Goal: Task Accomplishment & Management: Use online tool/utility

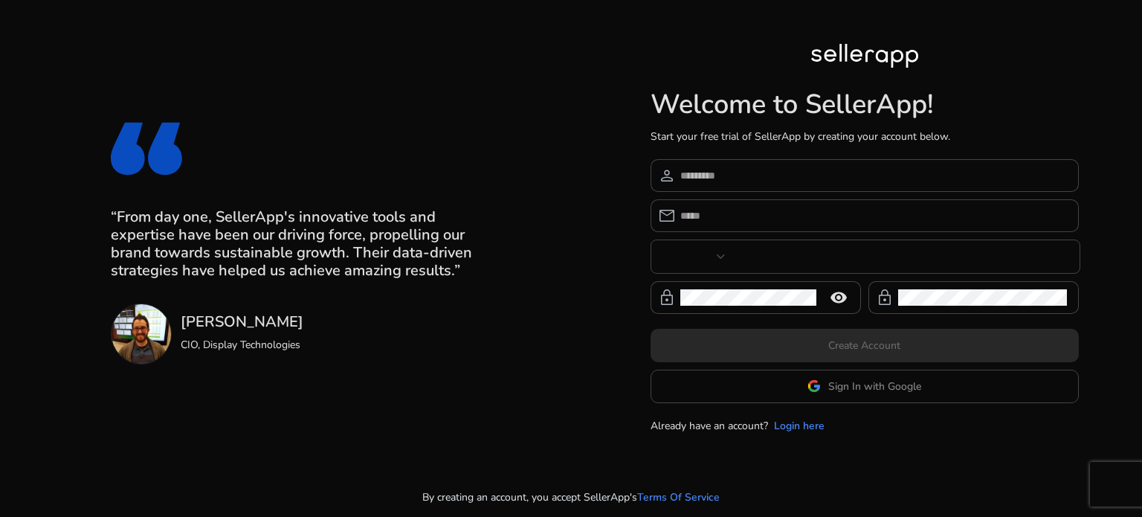
type input "****"
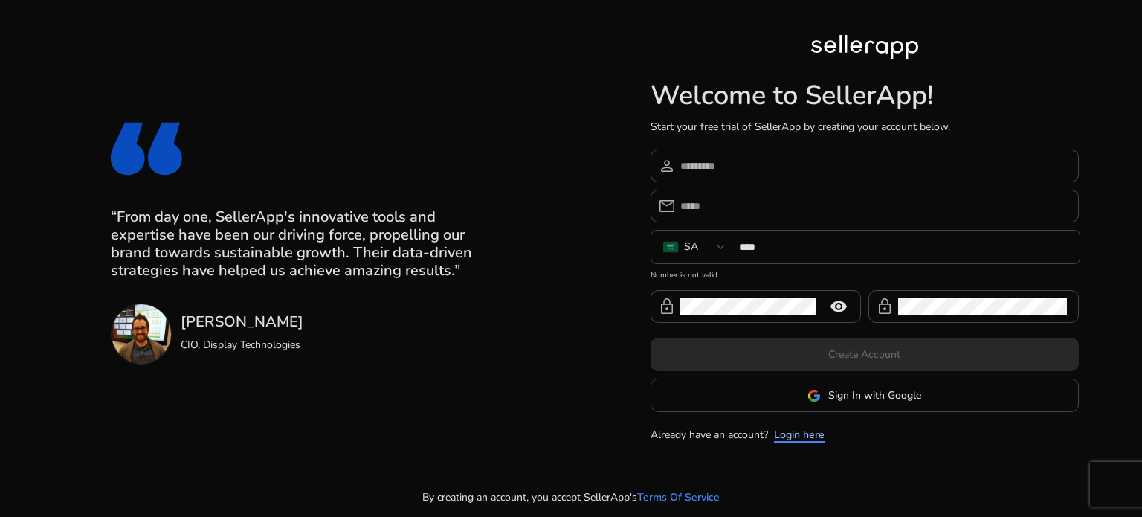
click at [796, 432] on link "Login here" at bounding box center [799, 435] width 51 height 16
click at [793, 439] on link "Login here" at bounding box center [799, 435] width 51 height 16
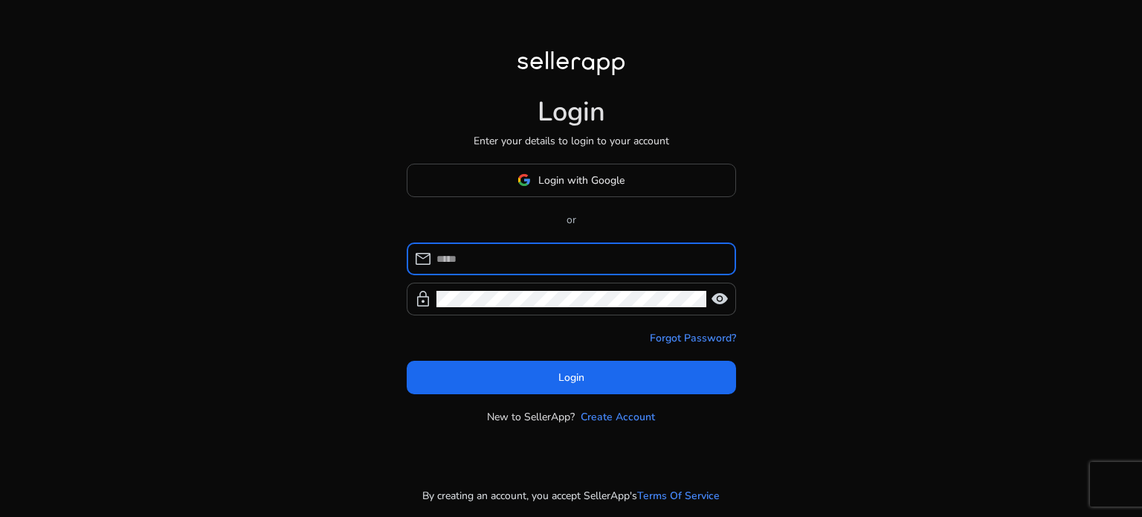
click at [532, 256] on input at bounding box center [580, 259] width 288 height 16
type input "**********"
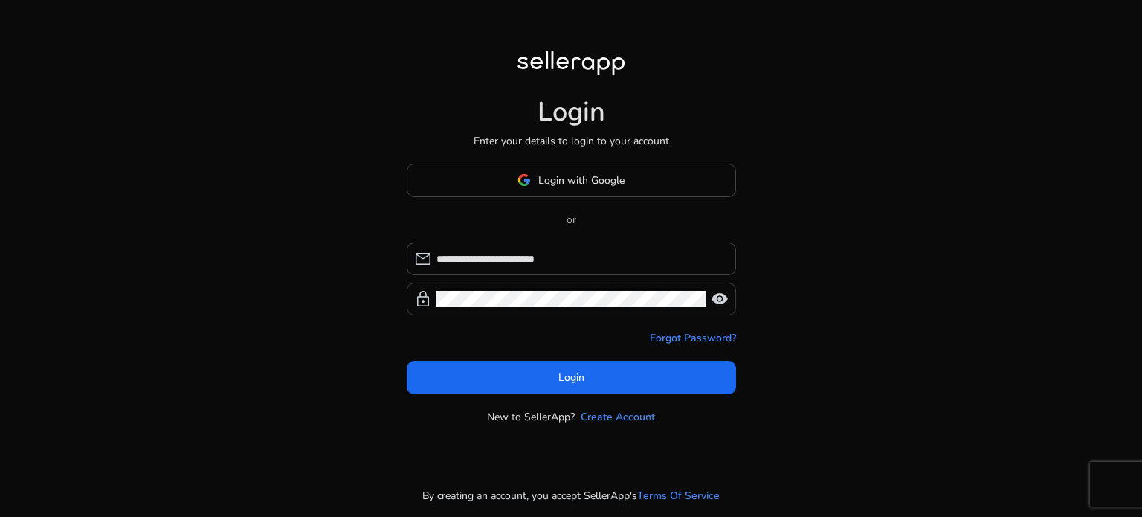
click at [717, 295] on span "visibility" at bounding box center [720, 299] width 18 height 18
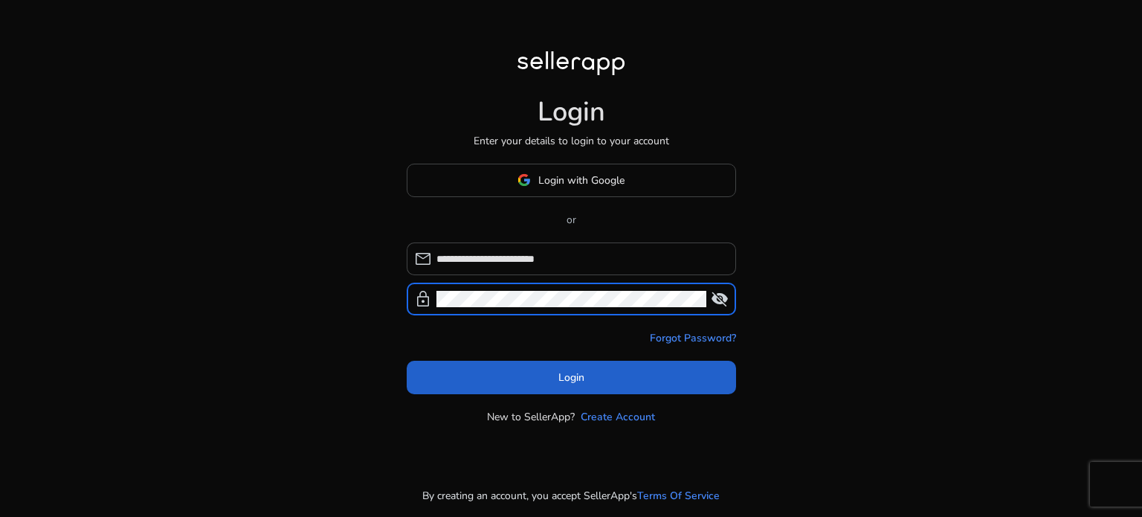
click button "Login" at bounding box center [571, 377] width 329 height 33
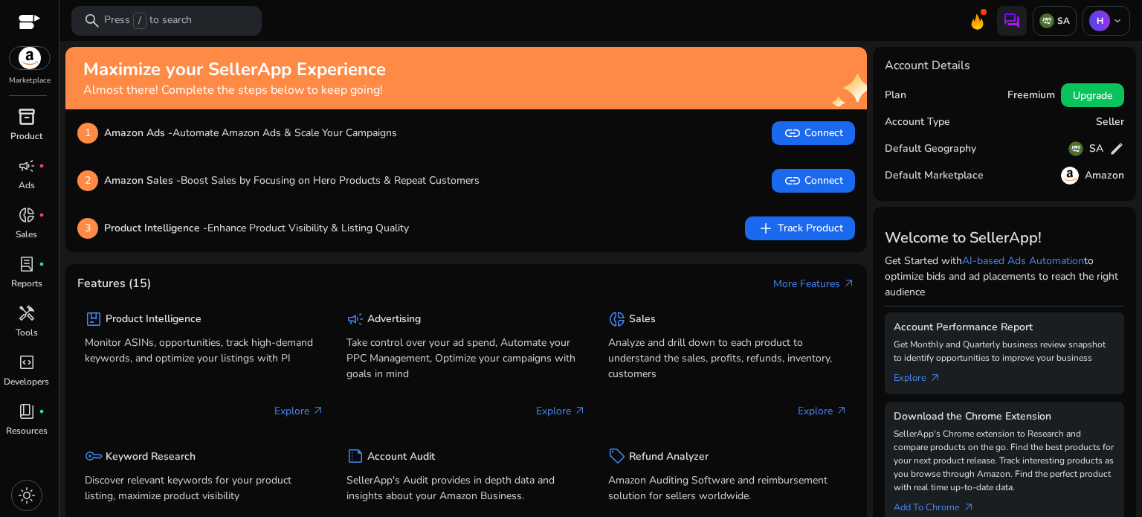
click at [18, 121] on span "inventory_2" at bounding box center [27, 117] width 18 height 18
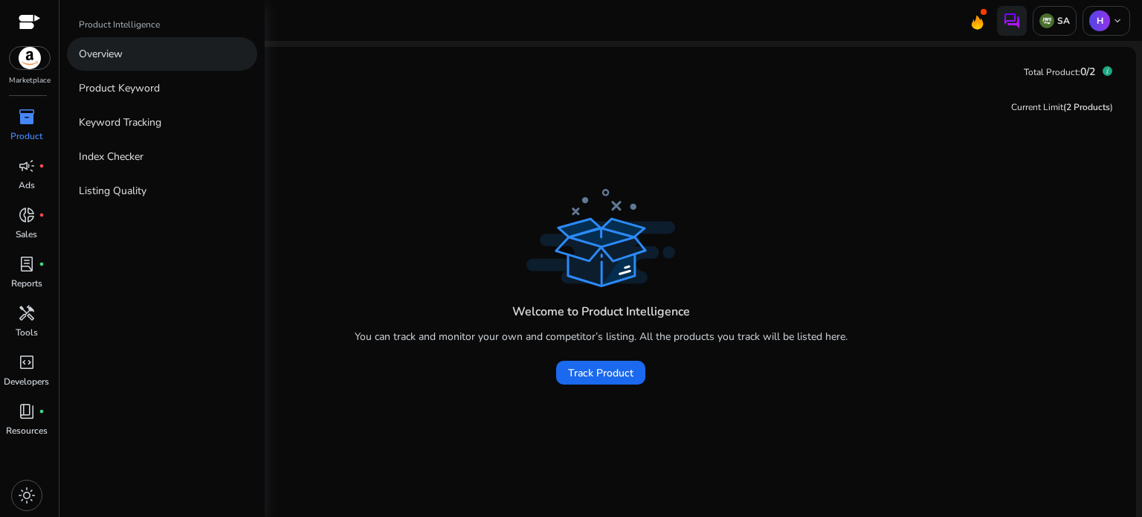
click at [138, 56] on link "Overview" at bounding box center [162, 53] width 190 height 33
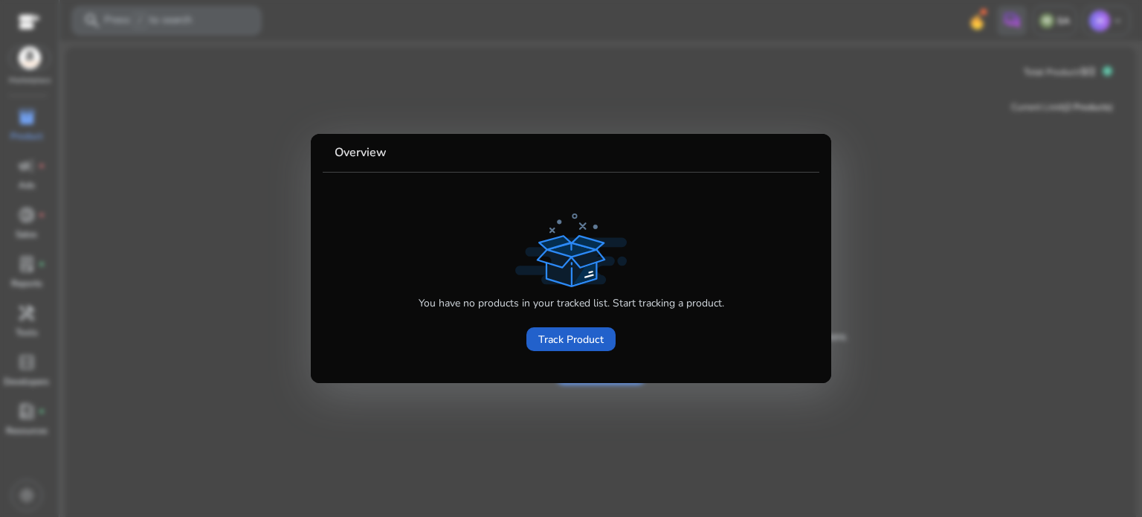
click at [561, 341] on span "Track Product" at bounding box center [570, 340] width 65 height 16
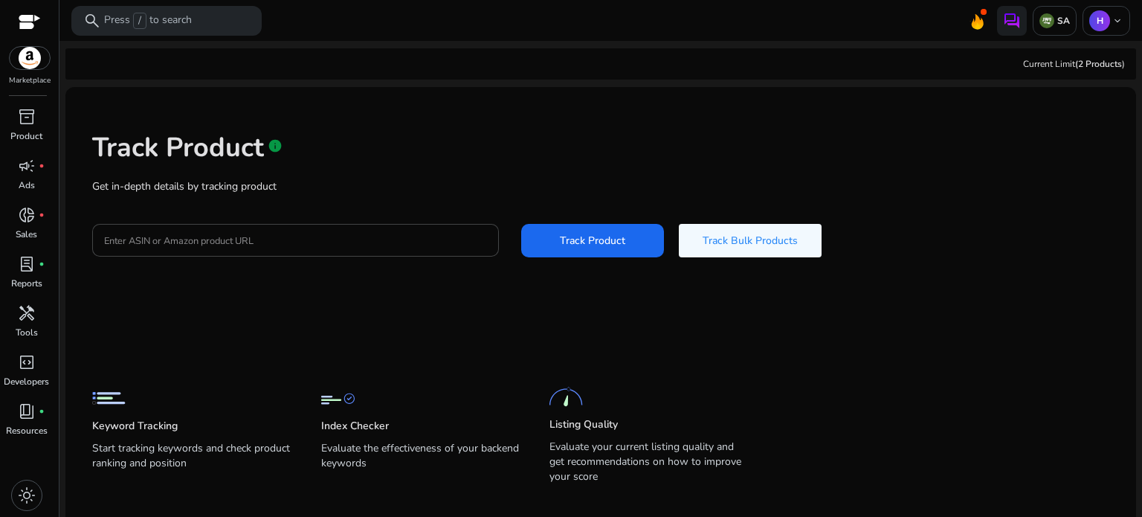
click at [339, 197] on div "Track Product info Get in-depth details by tracking product Enter ASIN or Amazo…" at bounding box center [600, 193] width 1047 height 188
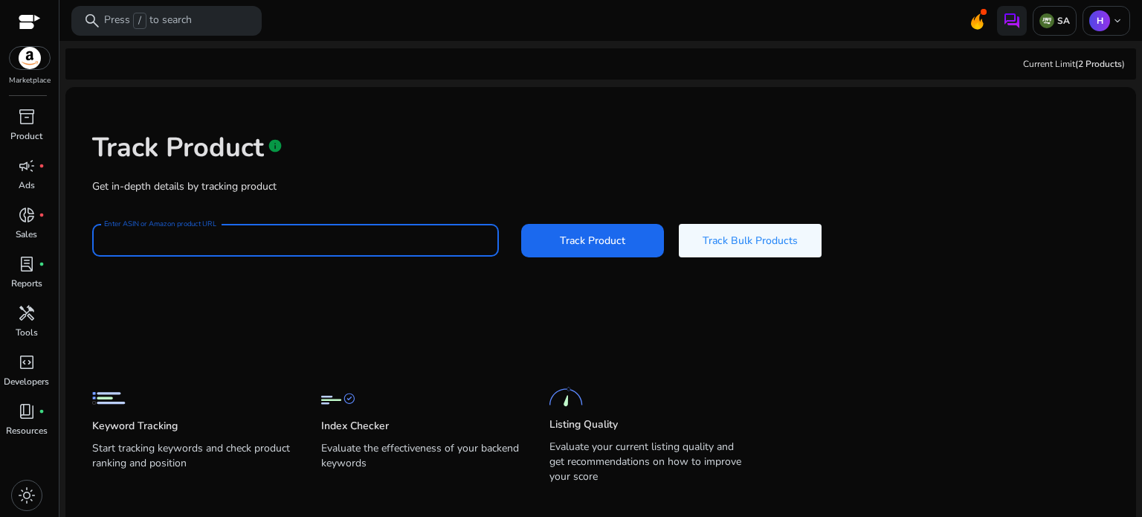
click at [349, 246] on input "Enter ASIN or Amazon product URL" at bounding box center [295, 240] width 383 height 16
paste input "**********"
type input "**********"
click at [598, 245] on span "Track Product" at bounding box center [592, 241] width 65 height 16
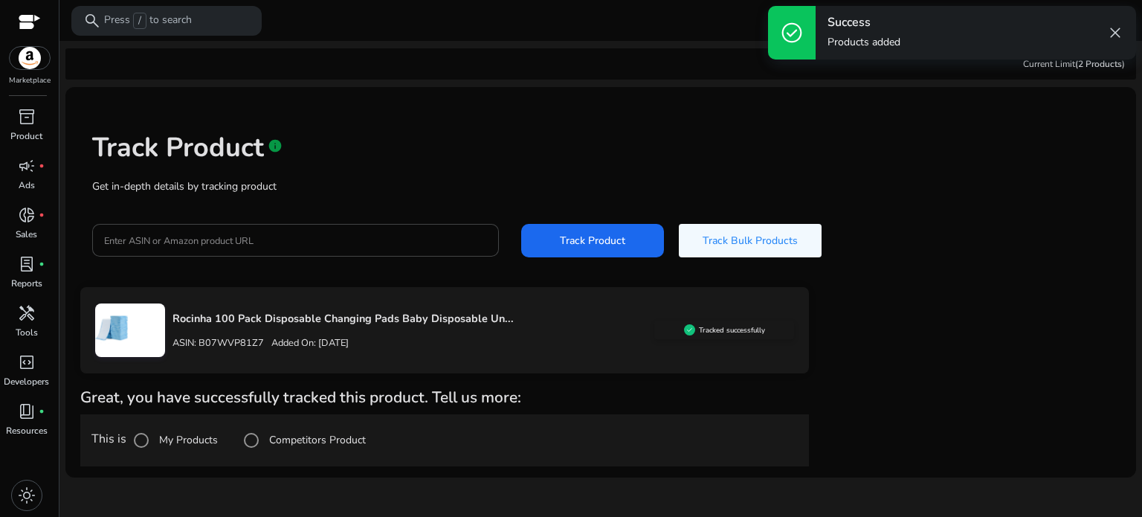
click at [250, 331] on div "ASIN: B07WVP81Z7 Added On: [DATE]" at bounding box center [413, 343] width 482 height 24
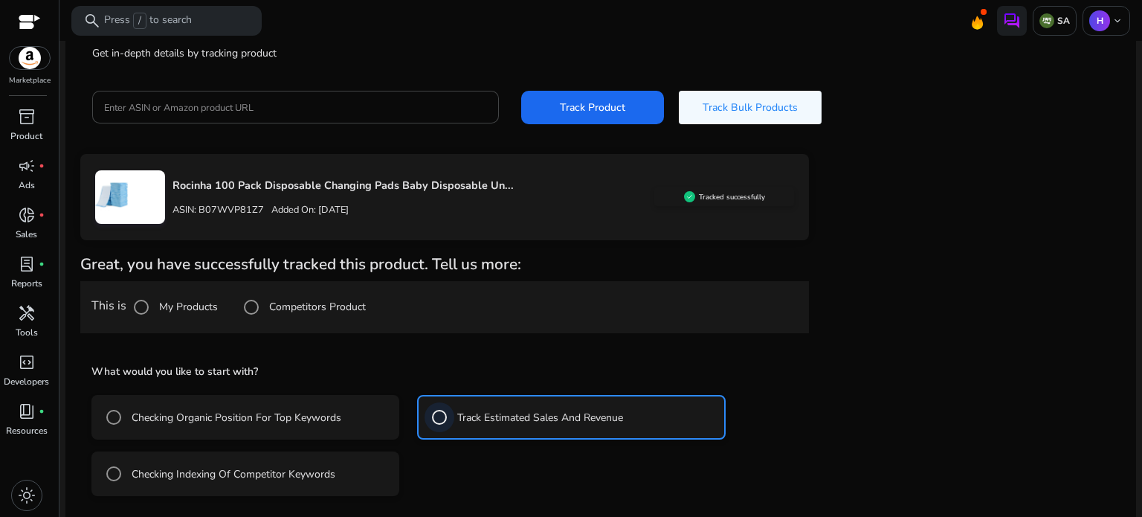
scroll to position [199, 0]
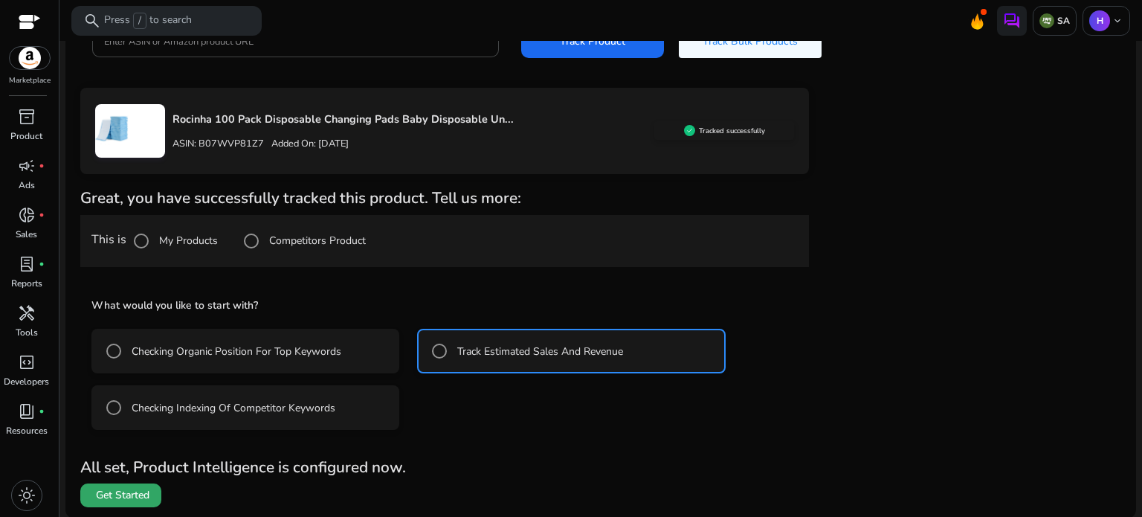
click at [120, 502] on span at bounding box center [120, 495] width 81 height 36
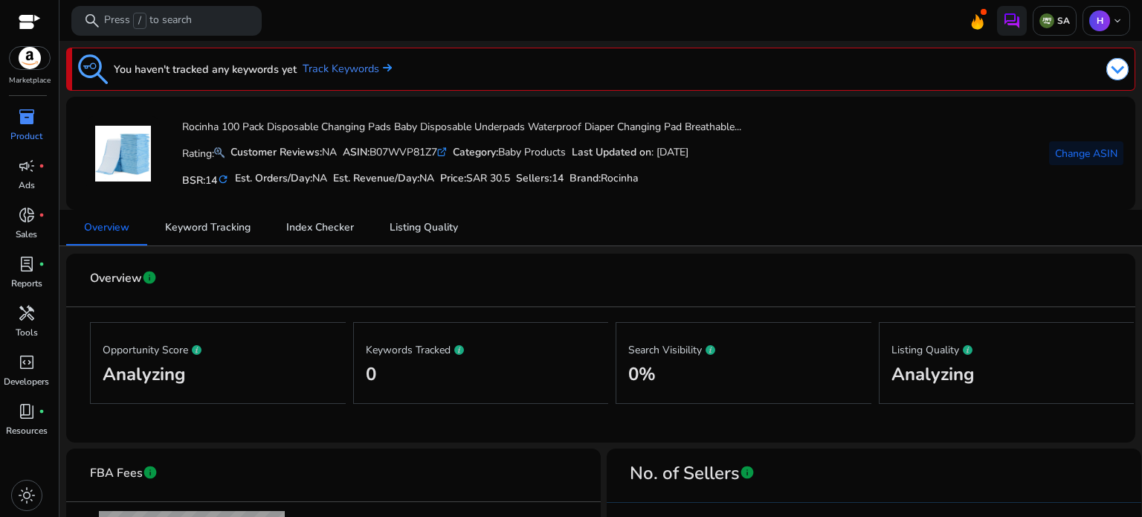
click at [1109, 71] on img at bounding box center [1117, 69] width 22 height 22
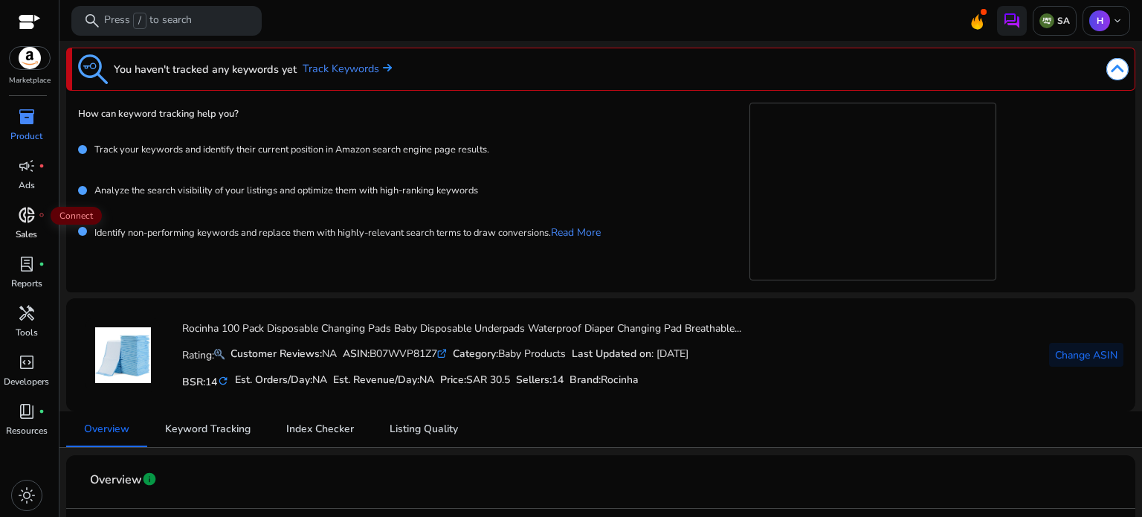
click at [33, 215] on span "donut_small" at bounding box center [27, 215] width 18 height 18
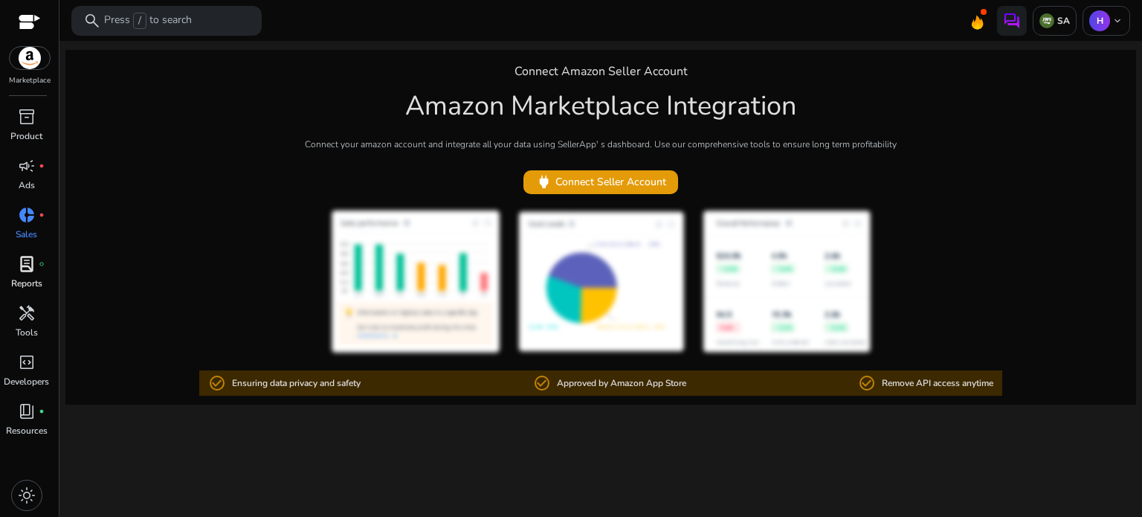
click at [26, 278] on p "Reports" at bounding box center [26, 283] width 31 height 13
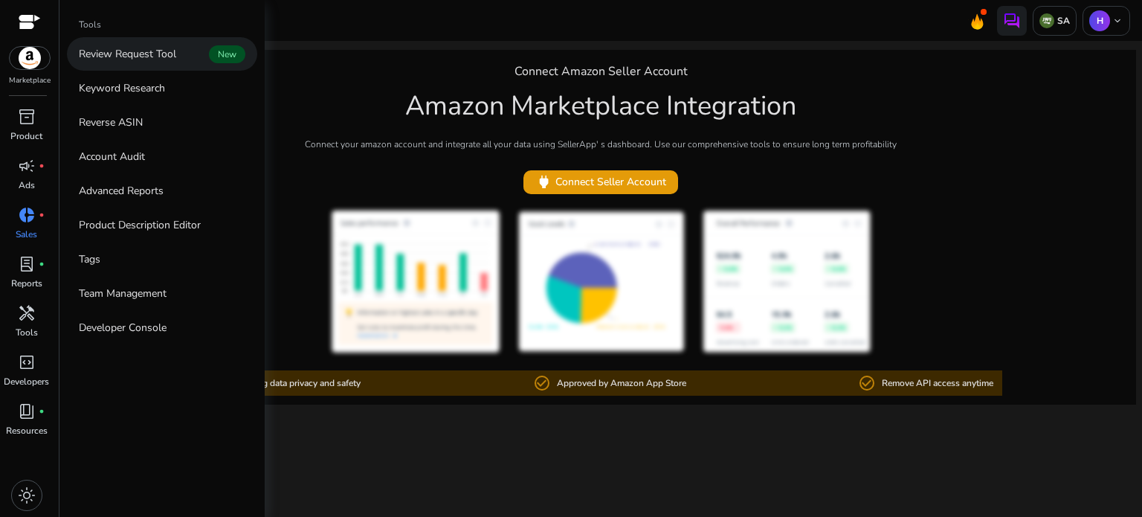
click at [160, 57] on p "Review Request Tool" at bounding box center [127, 54] width 97 height 16
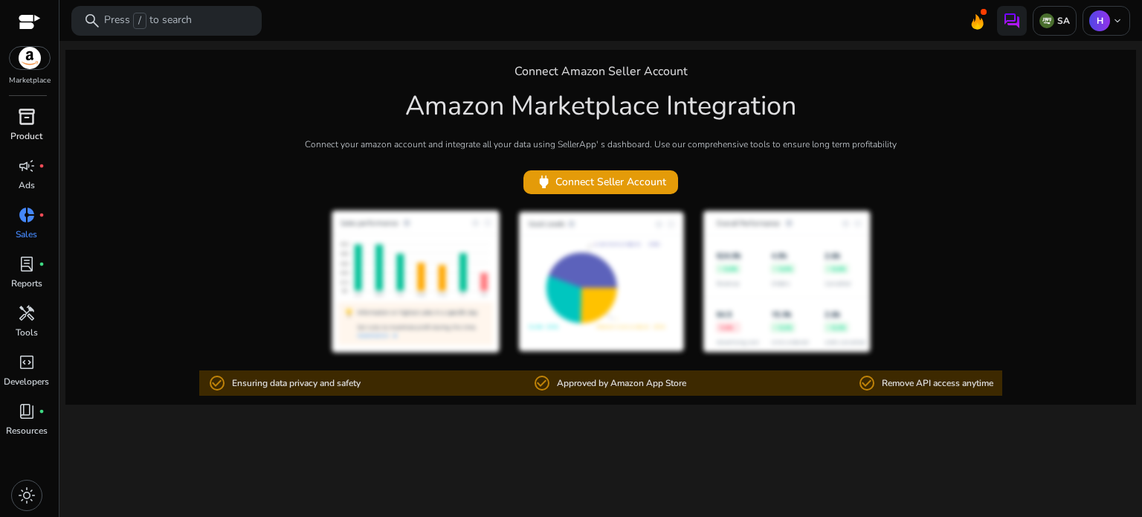
click at [22, 120] on span "inventory_2" at bounding box center [27, 117] width 18 height 18
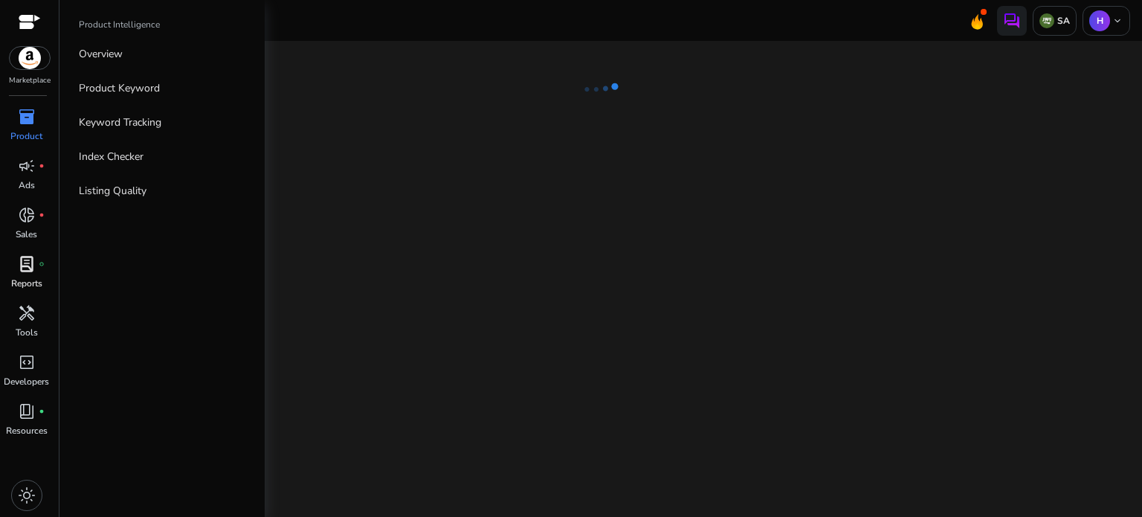
click at [27, 279] on p "Reports" at bounding box center [26, 283] width 31 height 13
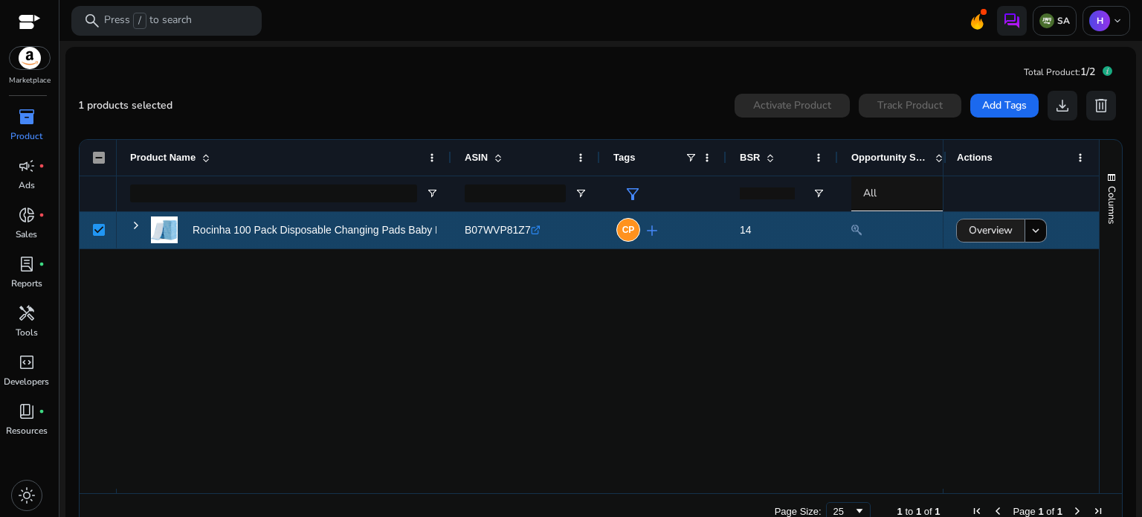
click at [971, 223] on span "Overview" at bounding box center [991, 230] width 44 height 30
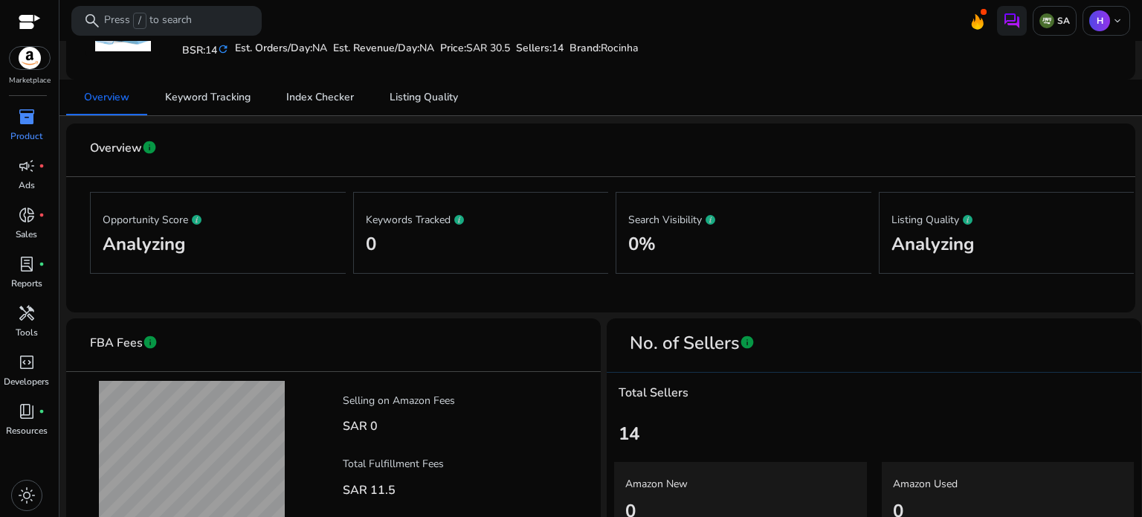
scroll to position [173, 0]
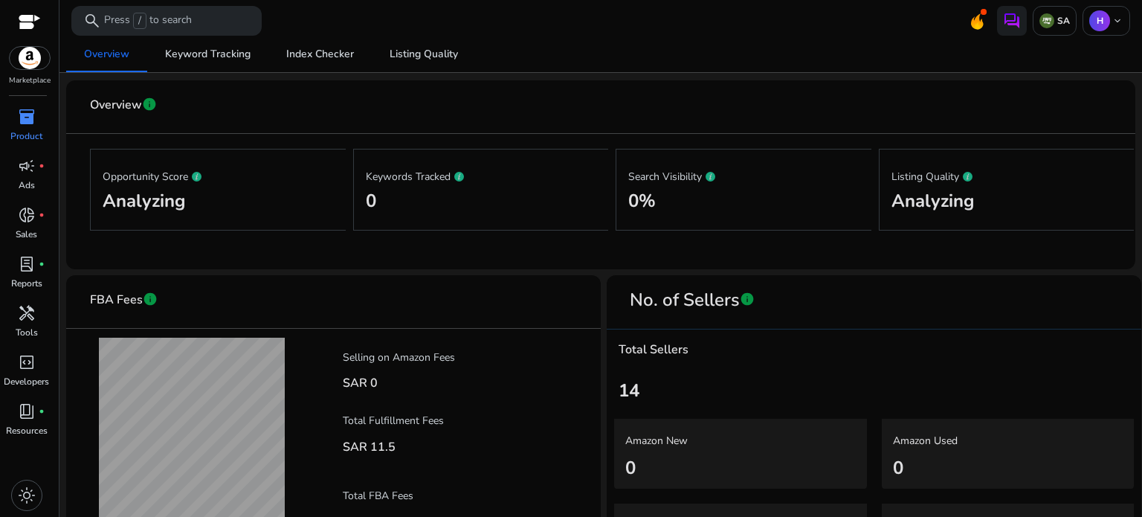
click at [485, 184] on div "Keywords Tracked 0" at bounding box center [481, 189] width 231 height 57
click at [458, 165] on div "Keywords manually added for the product to track search visibility" at bounding box center [460, 144] width 297 height 42
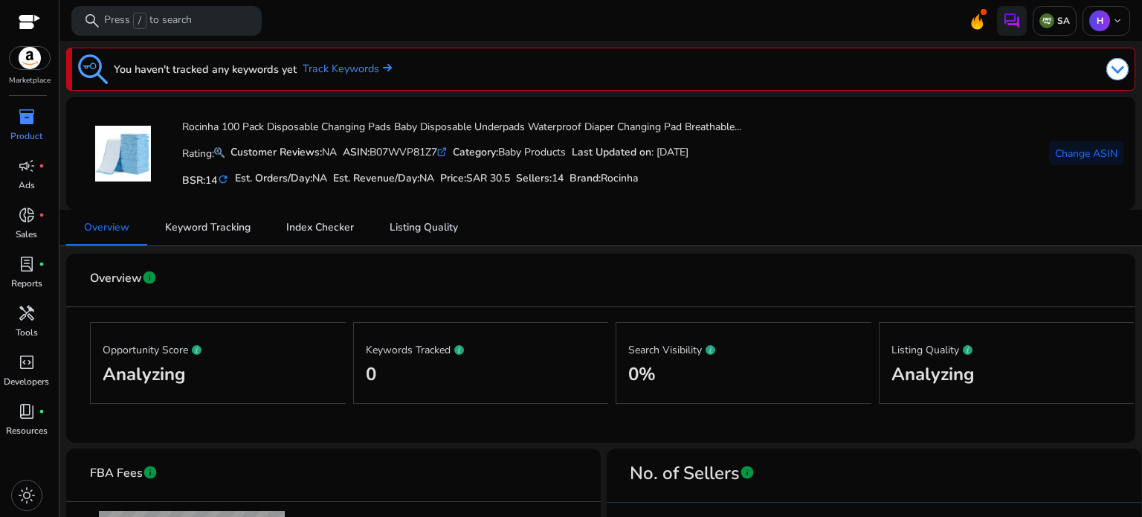
scroll to position [0, 0]
click at [229, 180] on mat-icon "refresh" at bounding box center [223, 179] width 12 height 14
click at [256, 230] on link "Keyword Tracking" at bounding box center [207, 228] width 121 height 36
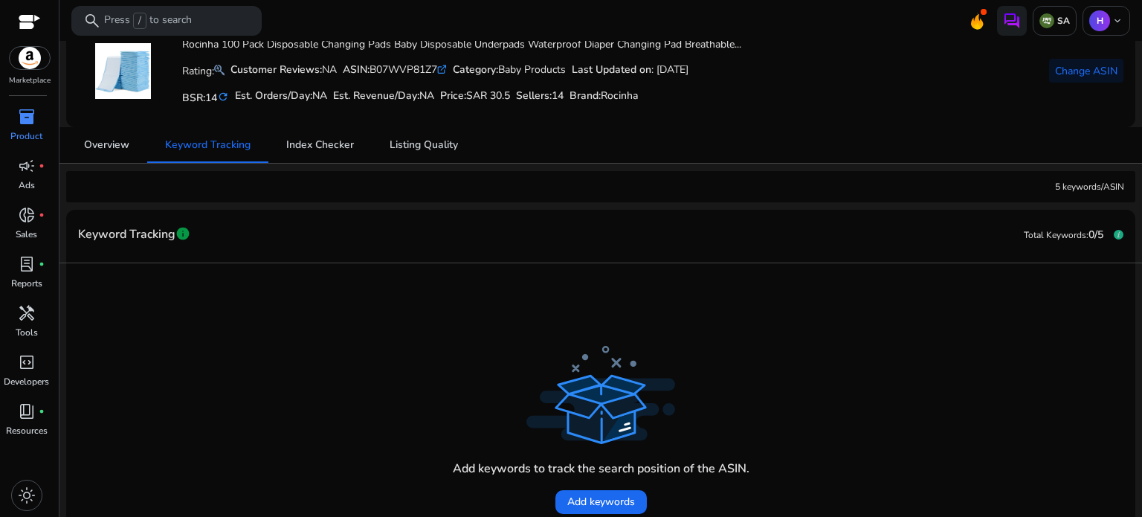
scroll to position [72, 0]
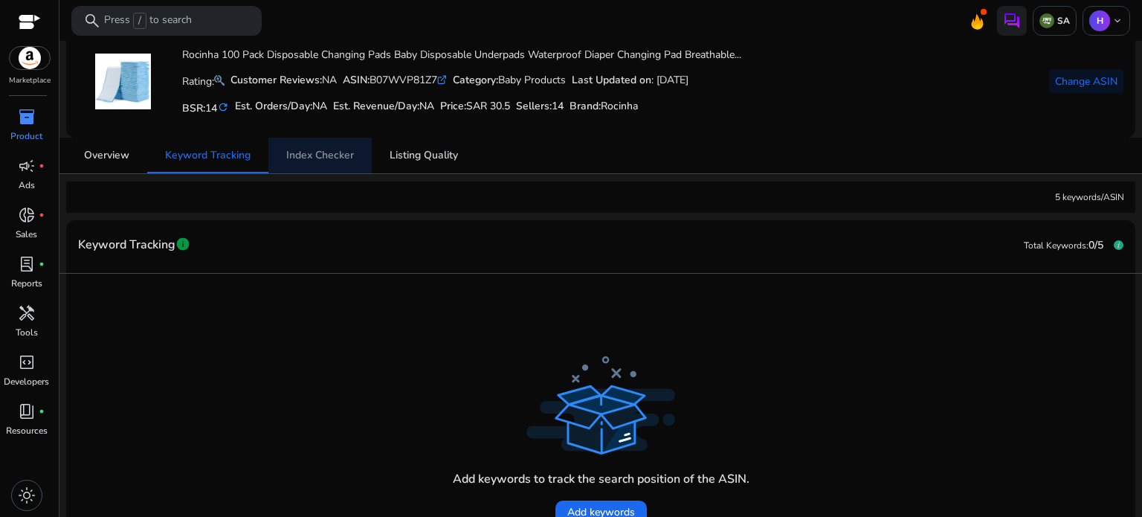
click at [318, 141] on span "Index Checker" at bounding box center [320, 156] width 68 height 36
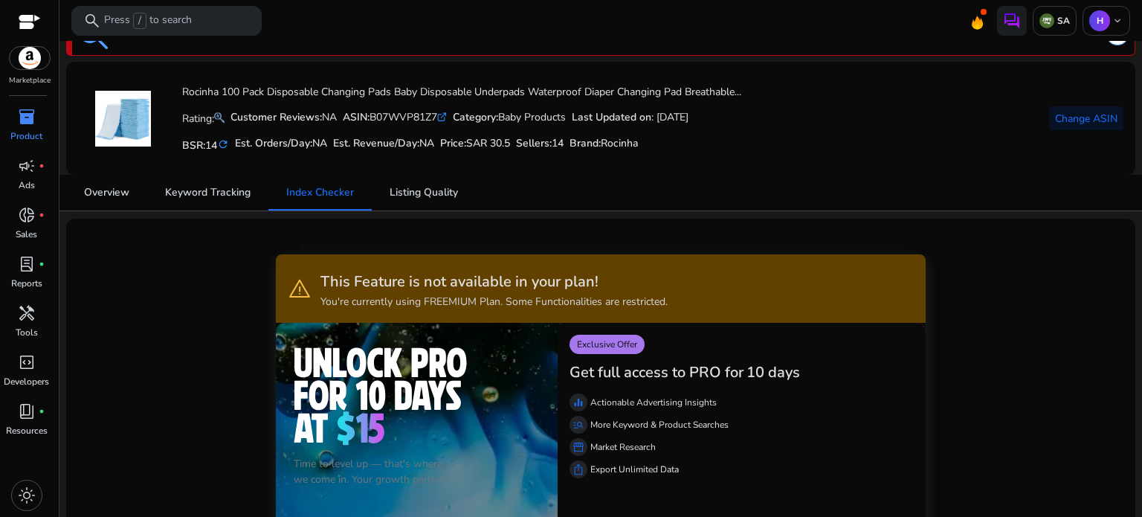
scroll to position [25, 0]
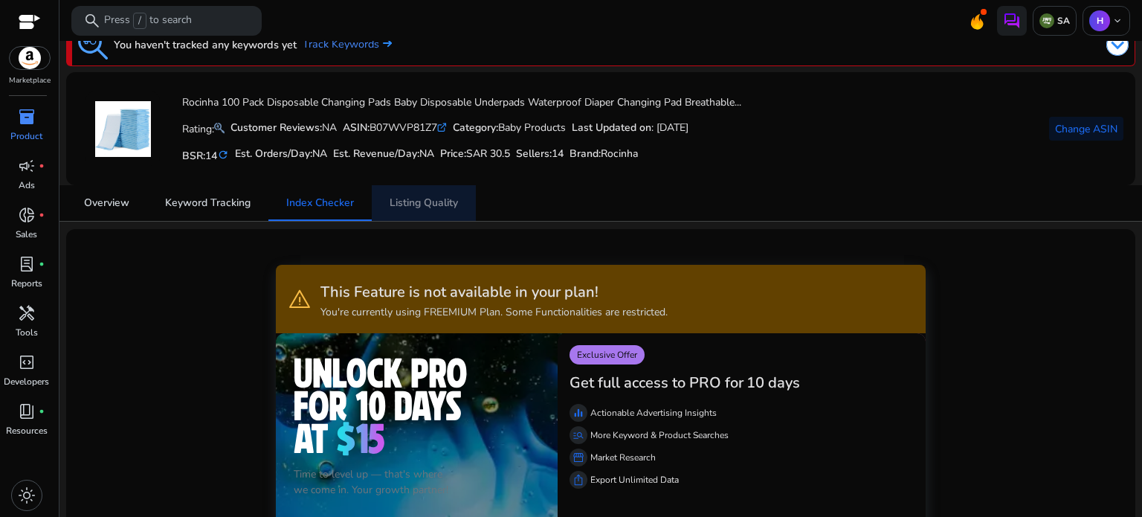
click at [448, 200] on span "Listing Quality" at bounding box center [424, 203] width 68 height 10
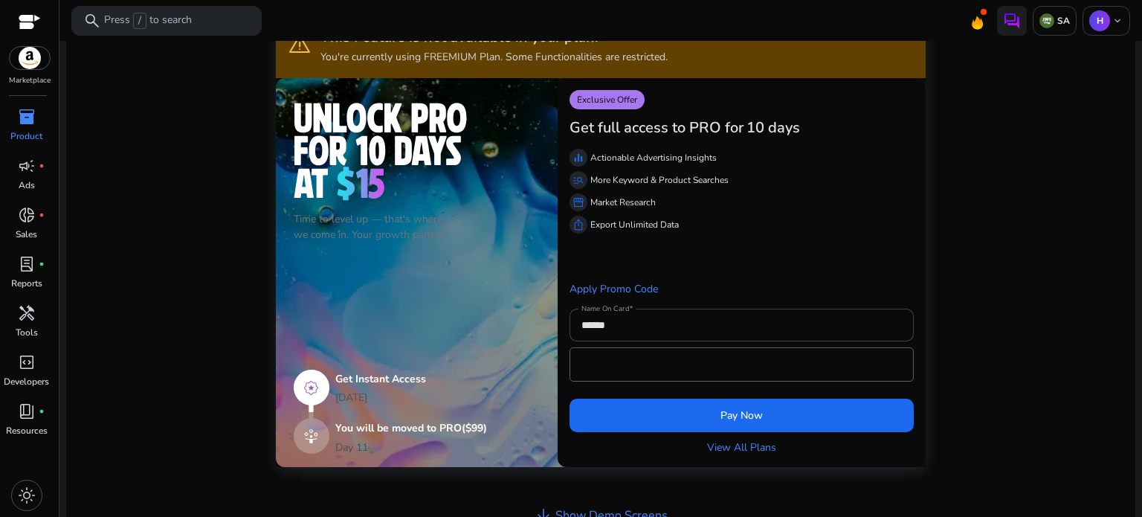
scroll to position [297, 0]
